Goal: Information Seeking & Learning: Find specific fact

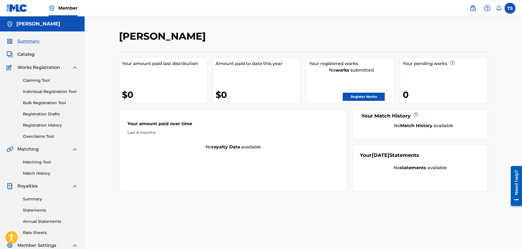
click at [369, 98] on link "Register Works" at bounding box center [364, 97] width 42 height 8
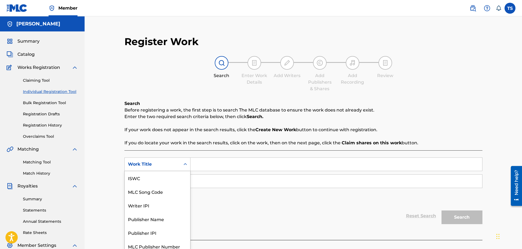
scroll to position [4, 0]
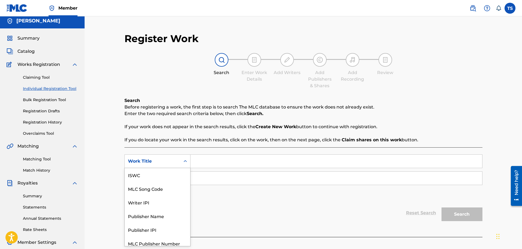
click at [186, 161] on icon "Search Form" at bounding box center [185, 160] width 5 height 5
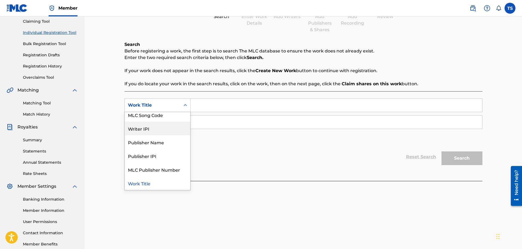
scroll to position [0, 0]
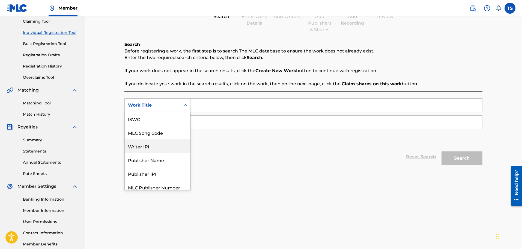
click at [234, 151] on div "Reset Search Search" at bounding box center [304, 157] width 358 height 22
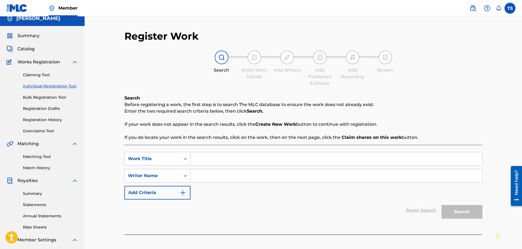
scroll to position [4, 0]
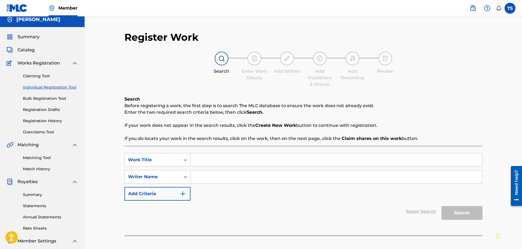
click at [210, 160] on input "Search Form" at bounding box center [337, 159] width 292 height 13
type input "Going Down"
click at [251, 185] on div "SearchWithCriteria4ce356fe-fafe-42b4-970b-a5d2d2d2e028 Work Title Going Down Se…" at bounding box center [304, 177] width 358 height 48
click at [248, 179] on input "Search Form" at bounding box center [337, 176] width 292 height 13
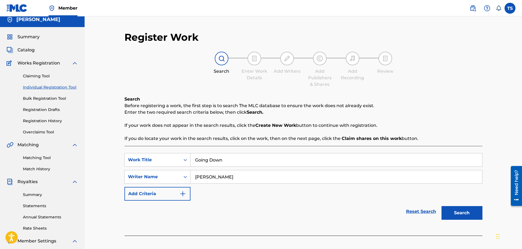
type input "[PERSON_NAME]"
click at [442, 206] on button "Search" at bounding box center [462, 213] width 41 height 14
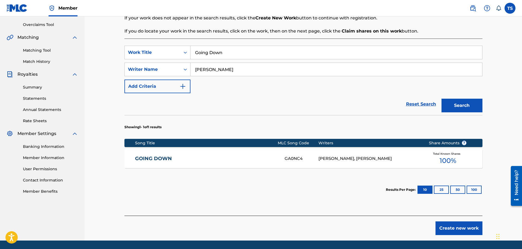
scroll to position [114, 0]
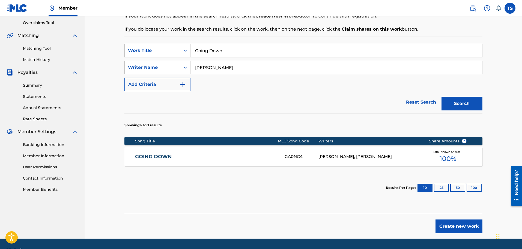
click at [440, 159] on span "100 %" at bounding box center [448, 159] width 17 height 10
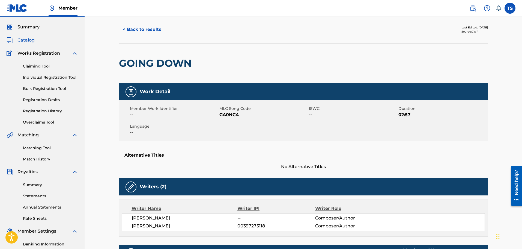
scroll to position [11, 0]
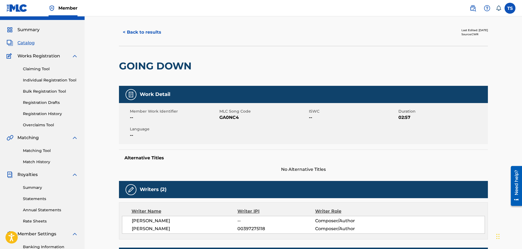
click at [41, 67] on link "Claiming Tool" at bounding box center [50, 69] width 55 height 6
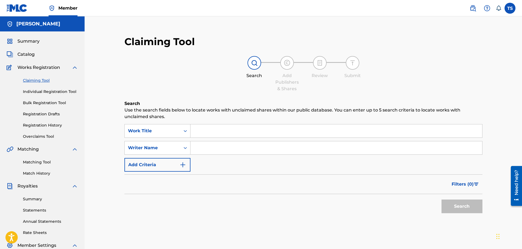
click at [221, 134] on input "Search Form" at bounding box center [337, 130] width 292 height 13
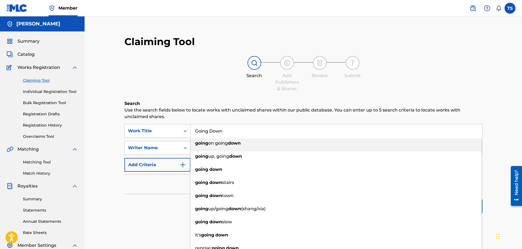
type input "Going Down"
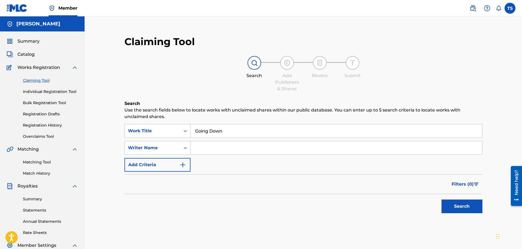
click at [216, 146] on input "Search Form" at bounding box center [337, 147] width 292 height 13
type input "[PERSON_NAME]"
click at [457, 203] on button "Search" at bounding box center [462, 206] width 41 height 14
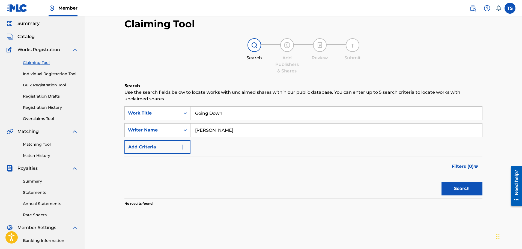
scroll to position [27, 0]
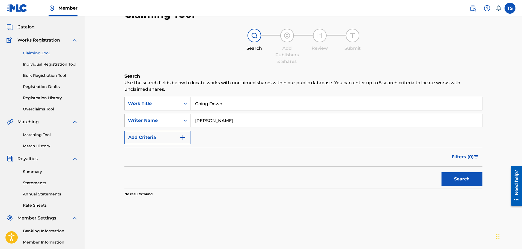
click at [230, 116] on input "[PERSON_NAME]" at bounding box center [337, 120] width 292 height 13
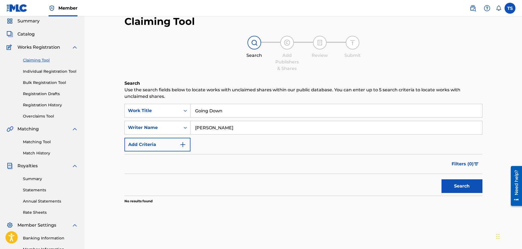
scroll to position [0, 0]
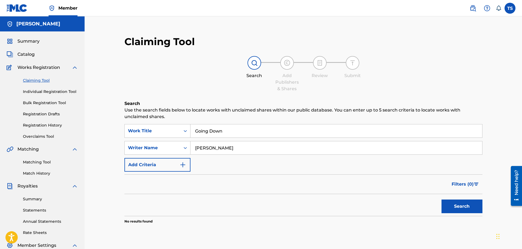
click at [28, 40] on span "Summary" at bounding box center [28, 41] width 22 height 7
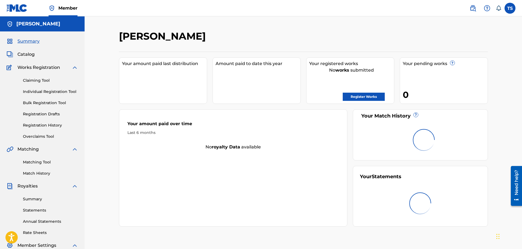
click at [26, 48] on div "Summary Catalog Works Registration Claiming Tool Individual Registration Tool B…" at bounding box center [42, 171] width 85 height 281
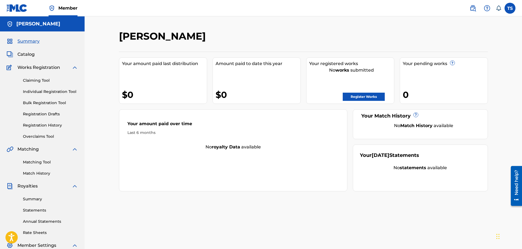
click at [26, 49] on div "Summary Catalog Works Registration Claiming Tool Individual Registration Tool B…" at bounding box center [42, 171] width 85 height 281
click at [26, 53] on span "Catalog" at bounding box center [25, 54] width 17 height 7
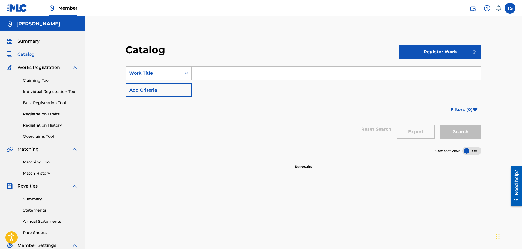
click at [262, 72] on input "Search Form" at bounding box center [337, 73] width 290 height 13
click at [188, 87] on button "Add Criteria" at bounding box center [159, 90] width 66 height 14
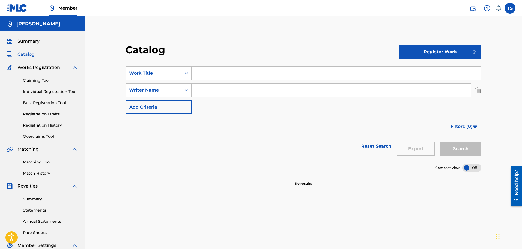
click at [205, 79] on input "Search Form" at bounding box center [337, 73] width 290 height 13
type input "Going down"
click at [229, 85] on input "Search Form" at bounding box center [332, 90] width 280 height 13
type input "[PERSON_NAME]"
click at [481, 148] on button "Search" at bounding box center [461, 149] width 41 height 14
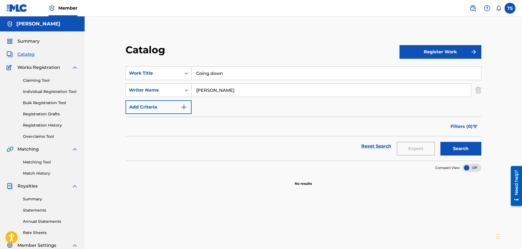
click at [471, 156] on div "Search" at bounding box center [460, 146] width 44 height 20
click at [469, 147] on button "Search" at bounding box center [461, 149] width 41 height 14
click at [237, 90] on input "[PERSON_NAME]" at bounding box center [332, 90] width 280 height 13
click at [32, 39] on span "Summary" at bounding box center [28, 41] width 22 height 7
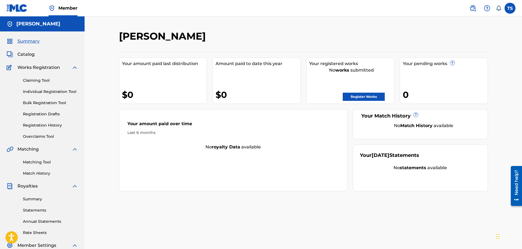
click at [360, 96] on link "Register Works" at bounding box center [364, 97] width 42 height 8
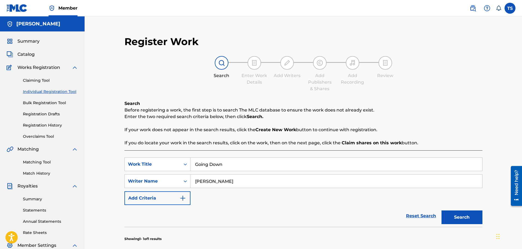
click at [469, 214] on button "Search" at bounding box center [462, 217] width 41 height 14
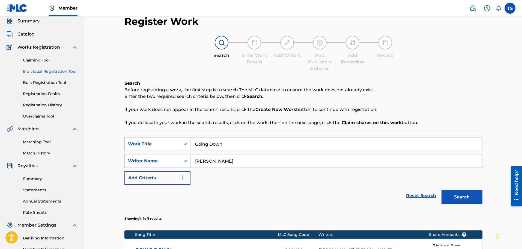
scroll to position [55, 0]
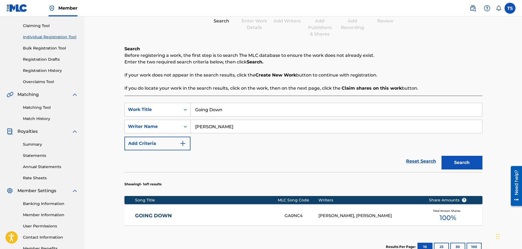
click at [189, 210] on div "GOING DOWN GA0NC4 [PERSON_NAME], [PERSON_NAME] Total Known Shares 100 %" at bounding box center [304, 215] width 358 height 19
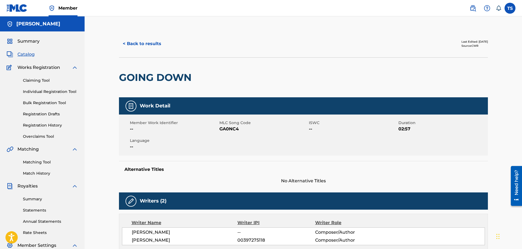
click at [128, 102] on div at bounding box center [131, 105] width 11 height 11
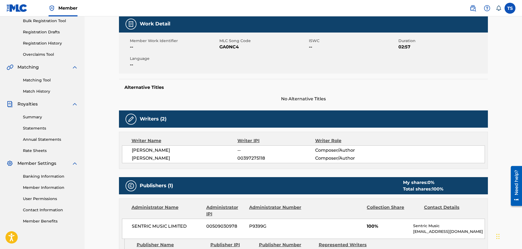
click at [129, 120] on img at bounding box center [131, 119] width 7 height 7
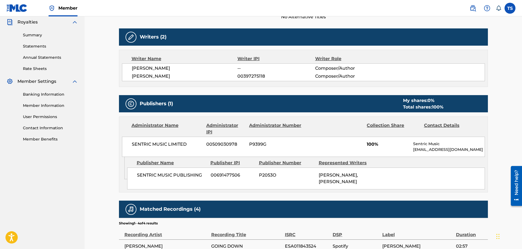
click at [130, 120] on div "Administrator Name Administrator IPI Administrator Number Collection Share Cont…" at bounding box center [303, 137] width 369 height 40
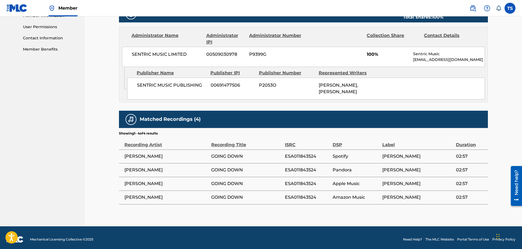
scroll to position [257, 0]
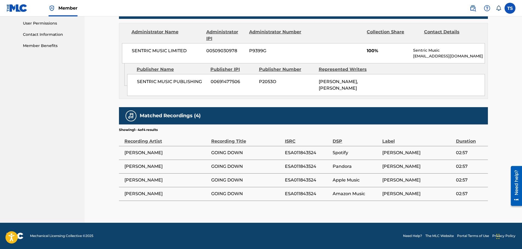
click at [132, 120] on div at bounding box center [131, 115] width 11 height 11
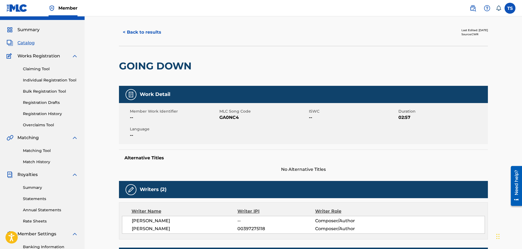
scroll to position [0, 0]
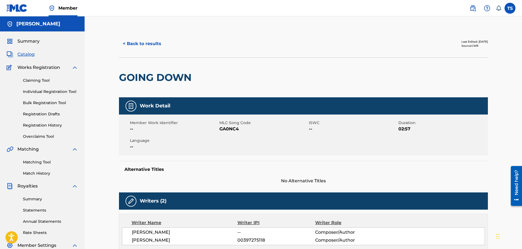
click at [135, 45] on button "< Back to results" at bounding box center [142, 44] width 46 height 14
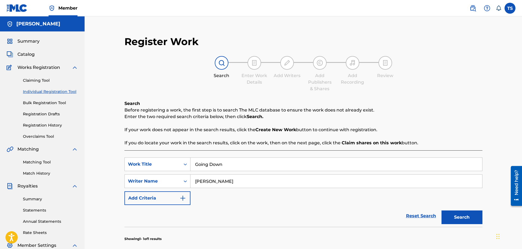
click at [45, 83] on link "Claiming Tool" at bounding box center [50, 81] width 55 height 6
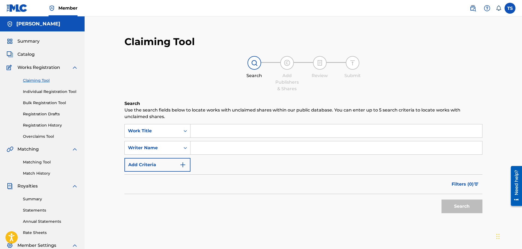
click at [210, 130] on input "Search Form" at bounding box center [337, 130] width 292 height 13
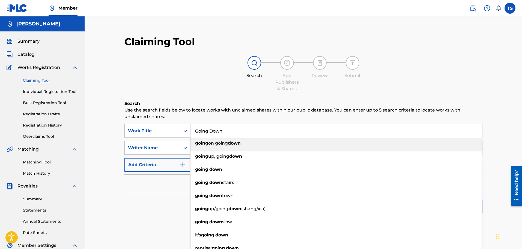
type input "Going Down"
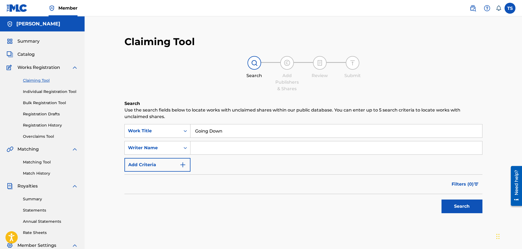
click at [240, 149] on input "Search Form" at bounding box center [337, 147] width 292 height 13
type input "[PERSON_NAME]"
click at [454, 207] on button "Search" at bounding box center [462, 206] width 41 height 14
click at [28, 42] on span "Summary" at bounding box center [28, 41] width 22 height 7
